Goal: Find specific page/section: Find specific page/section

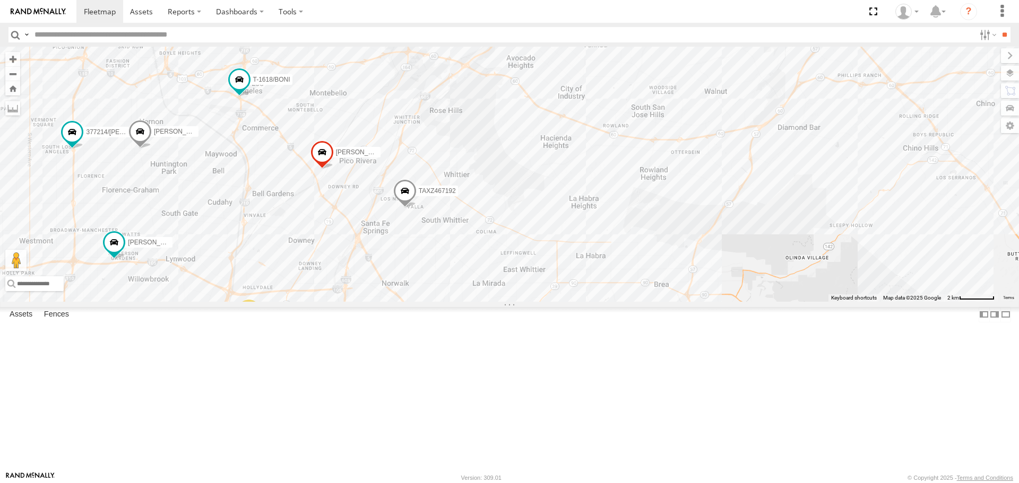
drag, startPoint x: 445, startPoint y: 289, endPoint x: 481, endPoint y: 232, distance: 67.3
click at [481, 232] on div "[PERSON_NAME]/T-1623 377214/[PERSON_NAME] [PERSON_NAME] T-1618/BONI TAXZ467192 …" at bounding box center [509, 174] width 1019 height 255
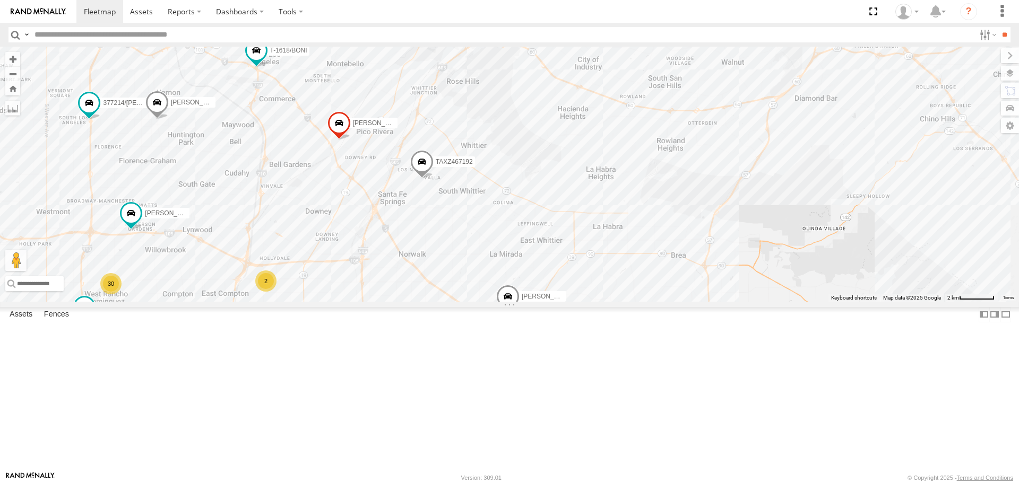
drag, startPoint x: 464, startPoint y: 263, endPoint x: 472, endPoint y: 252, distance: 13.0
click at [472, 252] on div "[PERSON_NAME]/T-1623 377214/[PERSON_NAME] [PERSON_NAME] T-1618/BONI TAXZ467192 …" at bounding box center [509, 174] width 1019 height 255
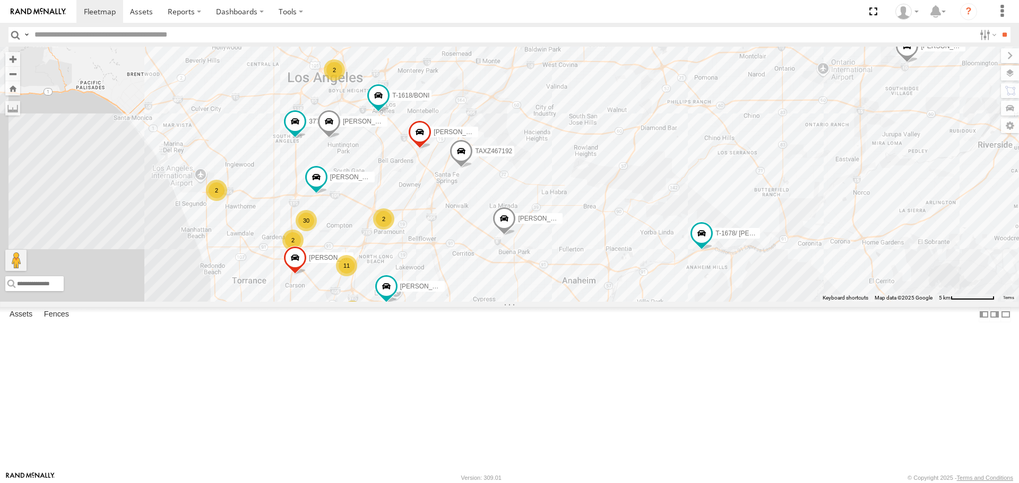
click at [351, 276] on div "11" at bounding box center [346, 265] width 21 height 21
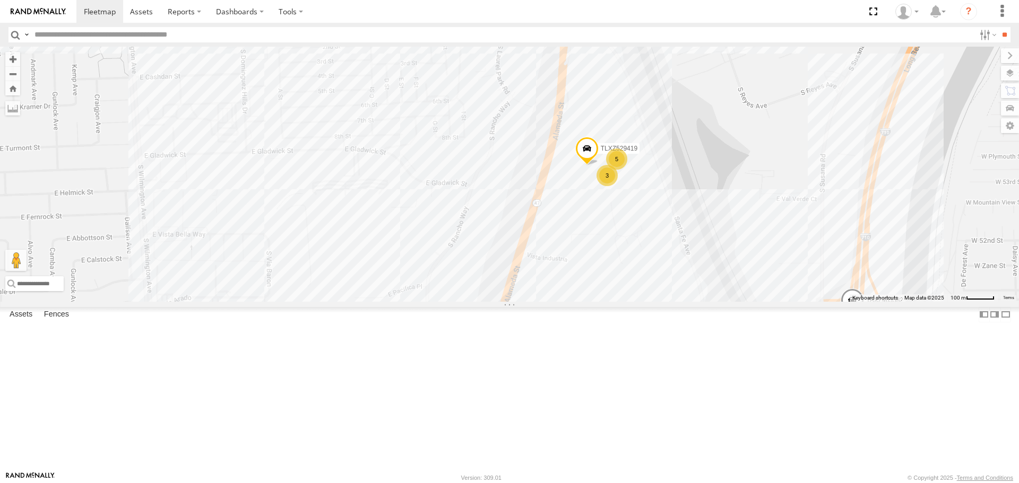
click at [616, 170] on div "5" at bounding box center [616, 159] width 21 height 21
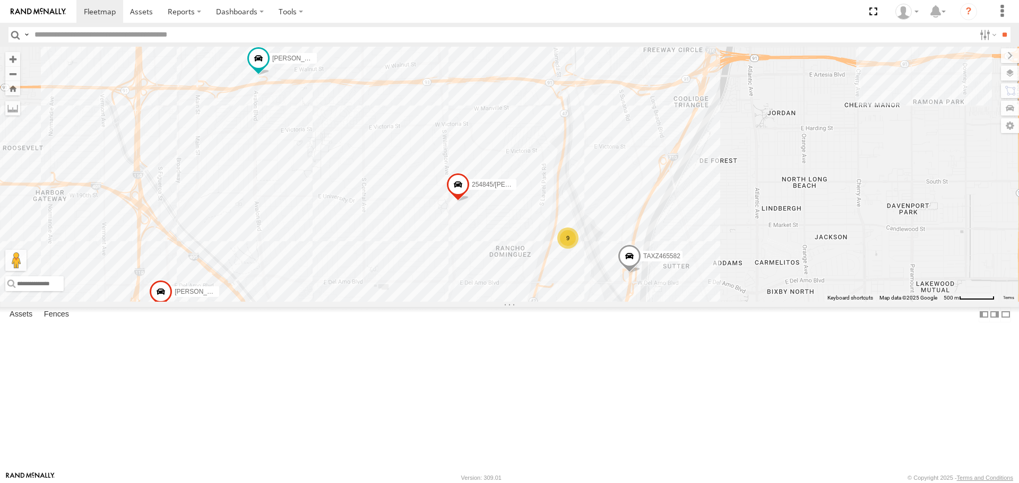
drag, startPoint x: 660, startPoint y: 207, endPoint x: 626, endPoint y: 332, distance: 129.2
click at [626, 301] on div "[PERSON_NAME]/T-1623 377214/[PERSON_NAME] [PERSON_NAME] T-1618/BONI TAXZ467192 …" at bounding box center [509, 174] width 1019 height 255
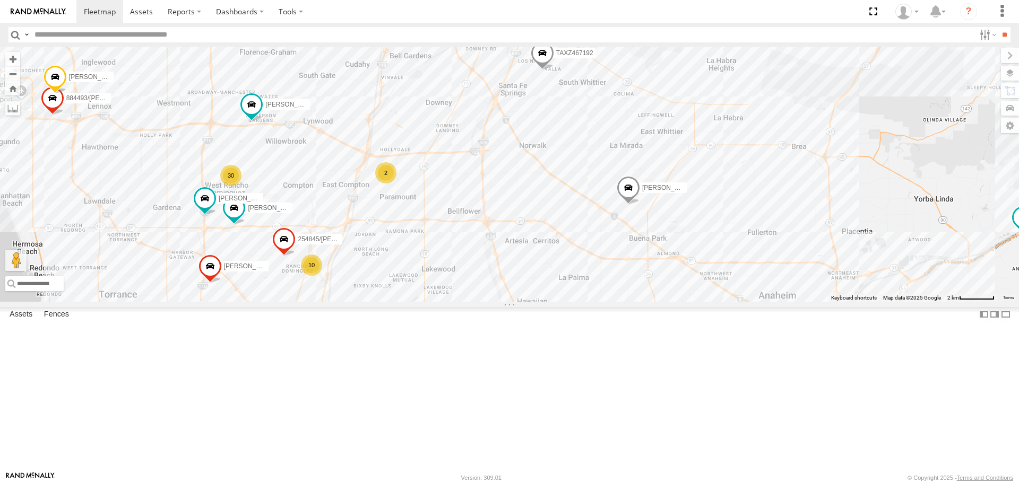
drag, startPoint x: 715, startPoint y: 295, endPoint x: 426, endPoint y: 324, distance: 289.9
click at [414, 301] on div "[PERSON_NAME]/T-1623 377214/[PERSON_NAME] [PERSON_NAME] T-1618/BONI TAXZ467192 …" at bounding box center [509, 174] width 1019 height 255
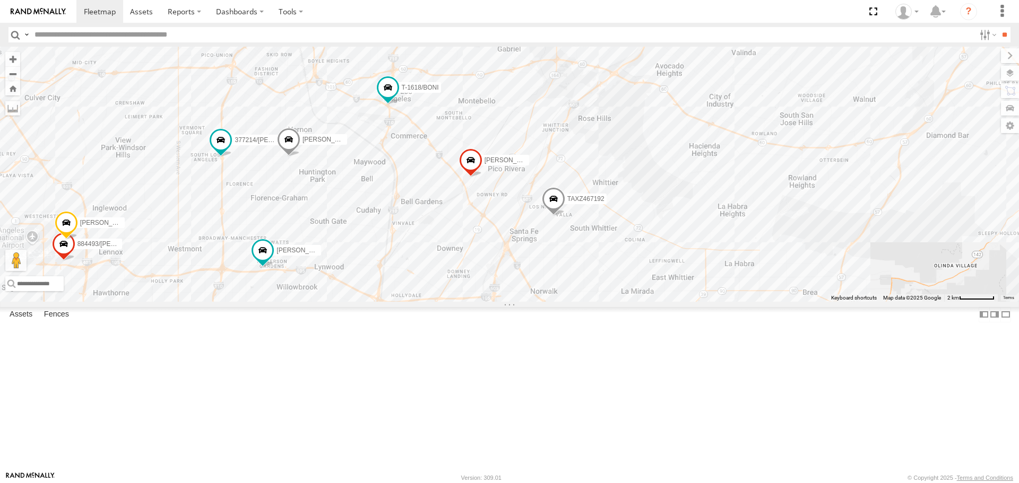
drag, startPoint x: 520, startPoint y: 340, endPoint x: 532, endPoint y: 406, distance: 67.3
click at [532, 301] on div "[PERSON_NAME]/T-1623 377214/[PERSON_NAME] [PERSON_NAME] T-1618/BONI TAXZ467192 …" at bounding box center [509, 174] width 1019 height 255
click at [148, 39] on input "text" at bounding box center [502, 34] width 944 height 15
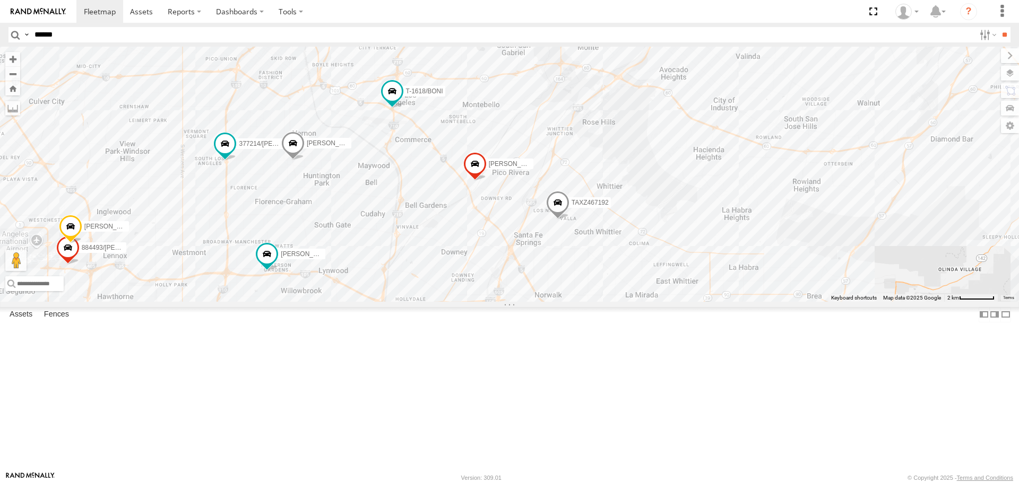
type input "******"
click at [998, 27] on input "**" at bounding box center [1004, 34] width 12 height 15
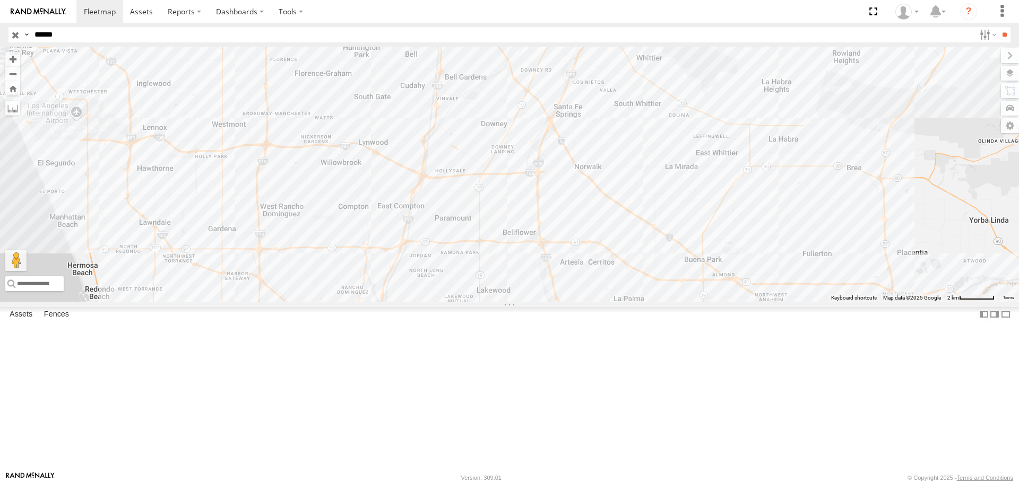
drag, startPoint x: 452, startPoint y: 97, endPoint x: 458, endPoint y: 77, distance: 20.5
click at [458, 77] on div at bounding box center [509, 174] width 1019 height 255
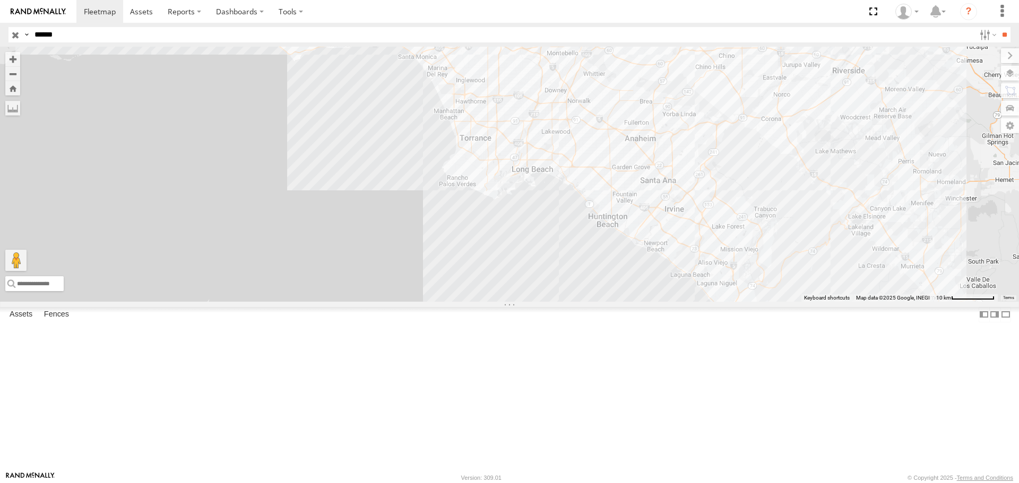
click at [19, 33] on input "button" at bounding box center [15, 34] width 14 height 15
